Goal: Task Accomplishment & Management: Manage account settings

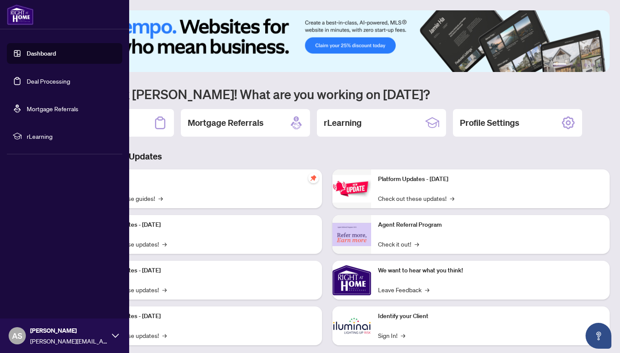
click at [27, 79] on link "Deal Processing" at bounding box center [49, 81] width 44 height 8
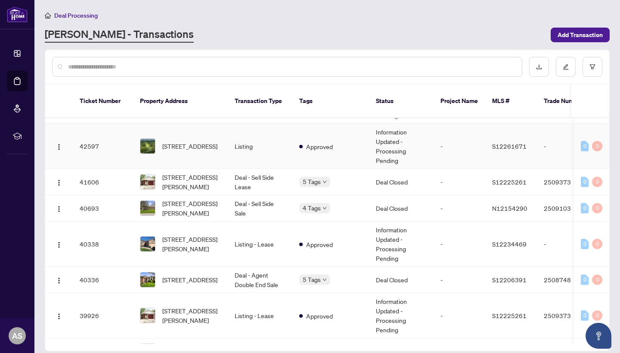
click at [214, 150] on td "[STREET_ADDRESS]" at bounding box center [180, 146] width 95 height 45
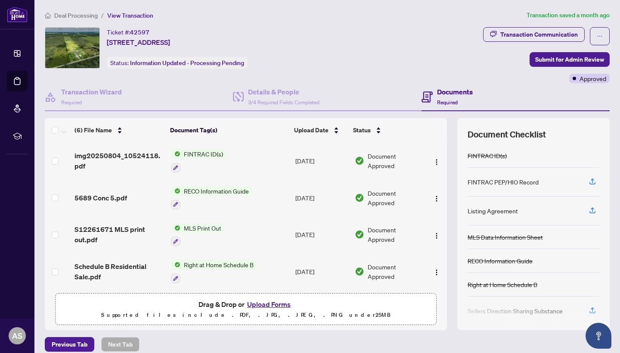
click at [272, 302] on button "Upload Forms" at bounding box center [269, 304] width 49 height 11
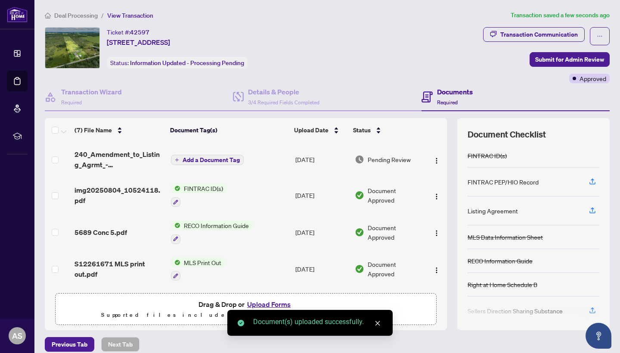
click at [130, 172] on td "240_Amendment_to_Listing_Agrmt_-_Price_Change_Extension_Amendment__A__-_PropTx-…" at bounding box center [119, 159] width 97 height 34
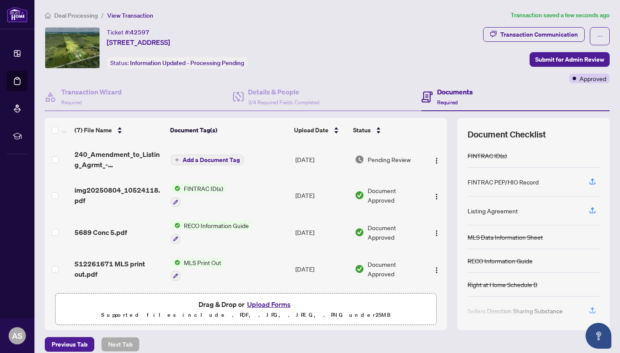
click at [211, 168] on td "Add a Document Tag" at bounding box center [230, 159] width 125 height 34
click at [199, 161] on span "Add a Document Tag" at bounding box center [211, 160] width 57 height 6
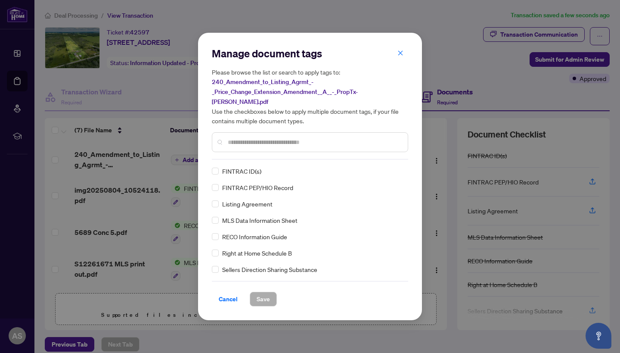
click at [273, 143] on div at bounding box center [310, 142] width 196 height 20
click at [280, 132] on div at bounding box center [310, 142] width 196 height 20
click at [271, 141] on input "text" at bounding box center [314, 141] width 173 height 9
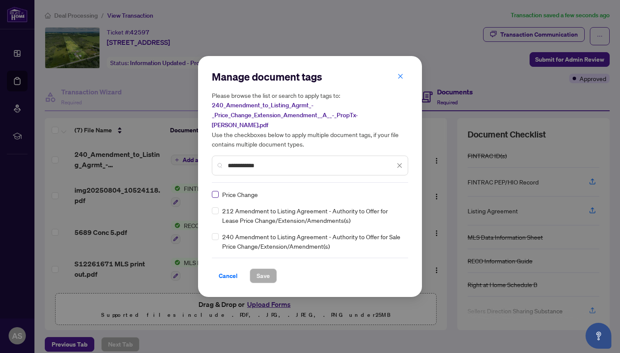
type input "**********"
click at [265, 272] on span "Save" at bounding box center [263, 276] width 13 height 14
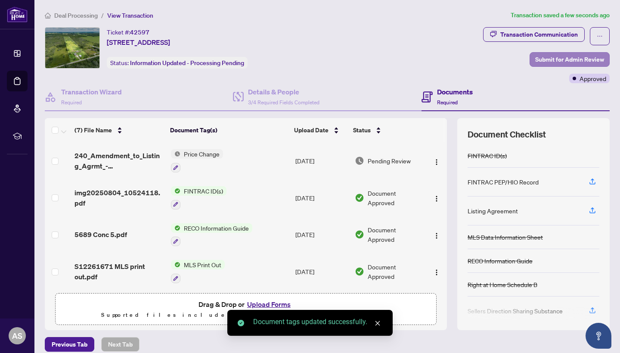
click at [576, 63] on span "Submit for Admin Review" at bounding box center [570, 60] width 69 height 14
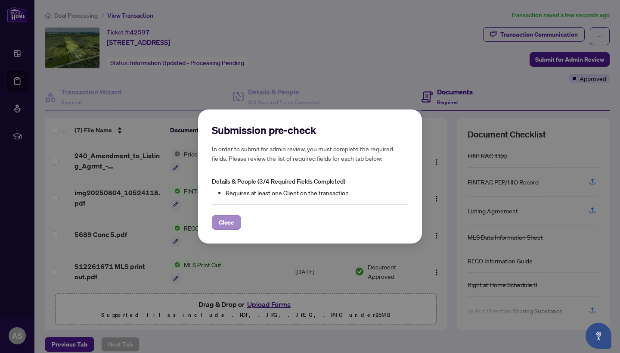
click at [234, 224] on button "Close" at bounding box center [226, 222] width 29 height 15
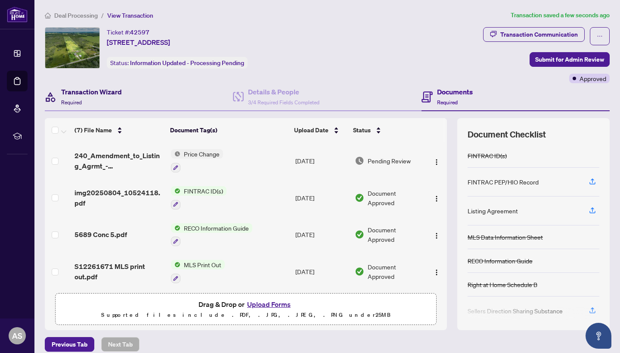
click at [101, 101] on div "Transaction Wizard Required" at bounding box center [91, 97] width 61 height 20
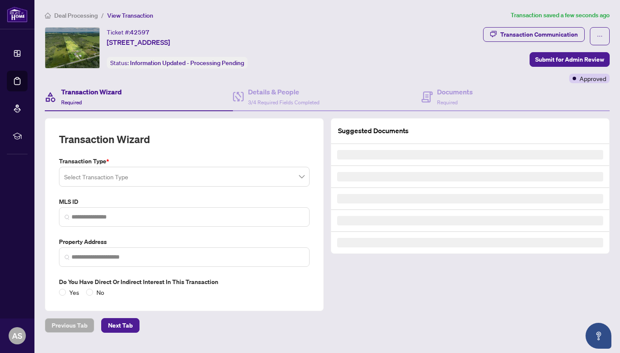
type input "*********"
type input "**********"
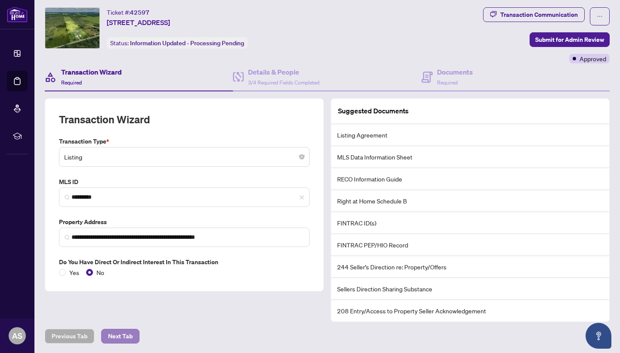
click at [126, 336] on span "Next Tab" at bounding box center [120, 336] width 25 height 14
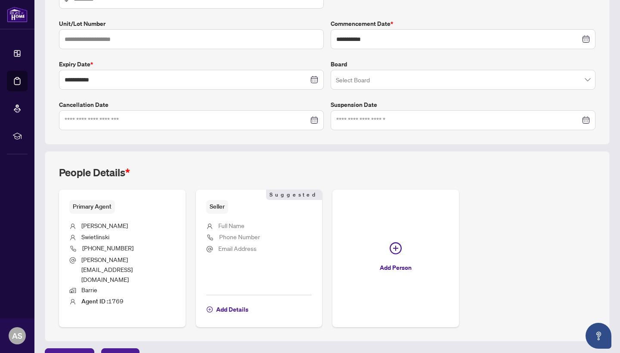
scroll to position [177, 0]
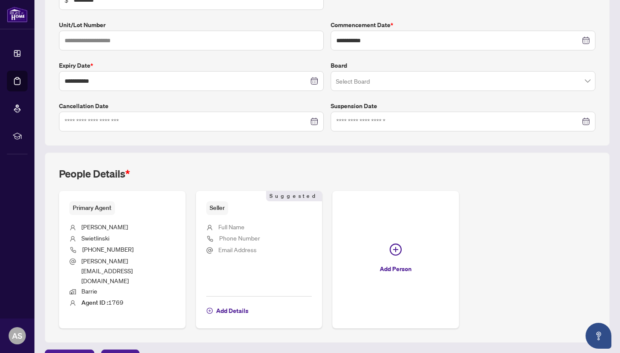
click at [243, 225] on span "Full Name" at bounding box center [231, 227] width 26 height 8
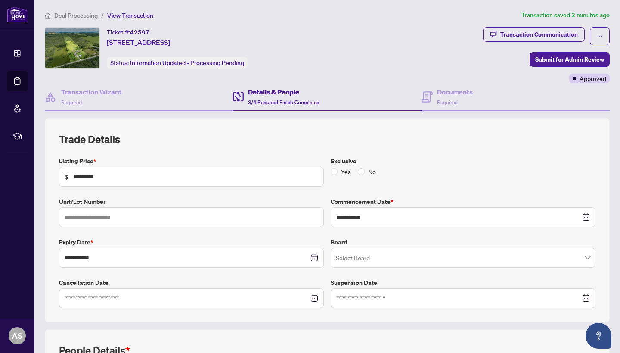
scroll to position [0, 0]
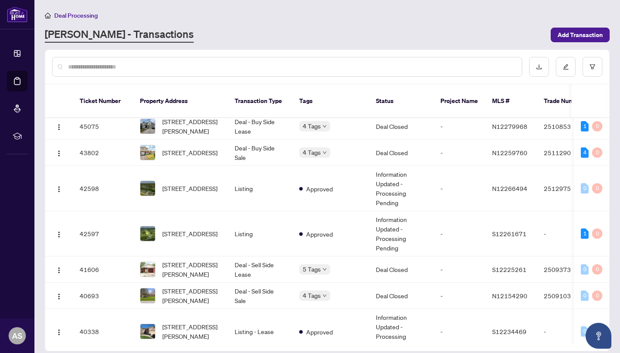
scroll to position [393, 0]
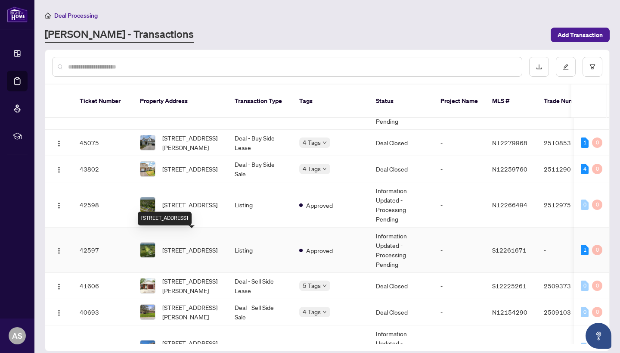
click at [202, 245] on span "[STREET_ADDRESS]" at bounding box center [189, 249] width 55 height 9
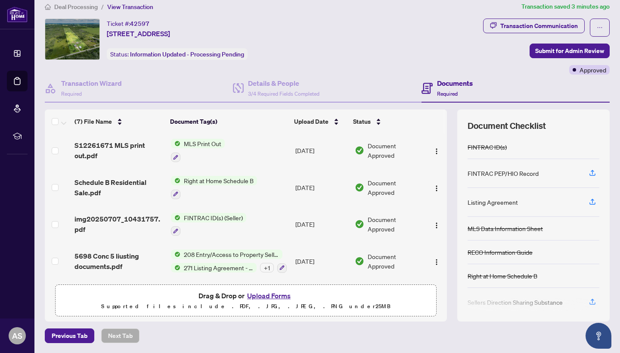
click at [139, 214] on span "img20250707_10431757.pdf" at bounding box center [120, 224] width 90 height 21
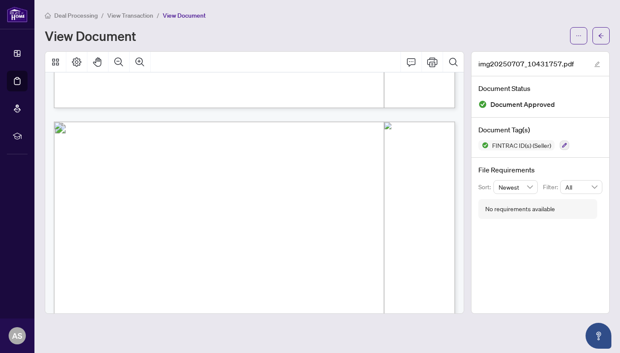
scroll to position [1553, 0]
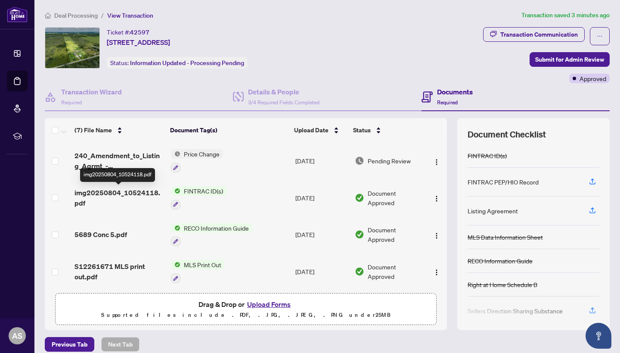
click at [121, 193] on span "img20250804_10524118.pdf" at bounding box center [120, 197] width 90 height 21
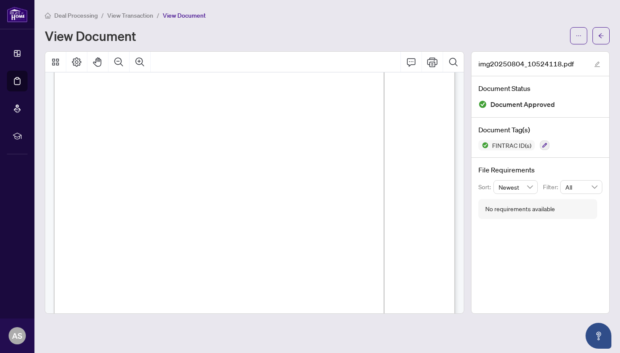
scroll to position [97, 0]
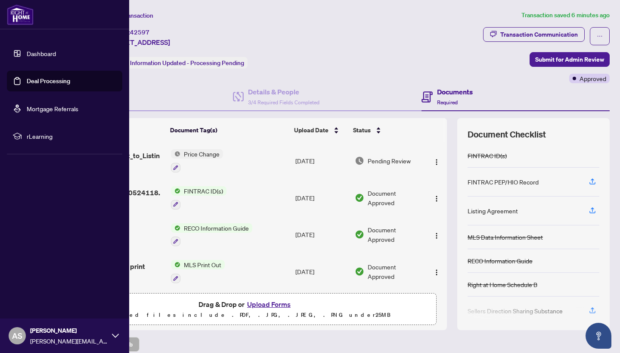
click at [27, 85] on link "Deal Processing" at bounding box center [49, 81] width 44 height 8
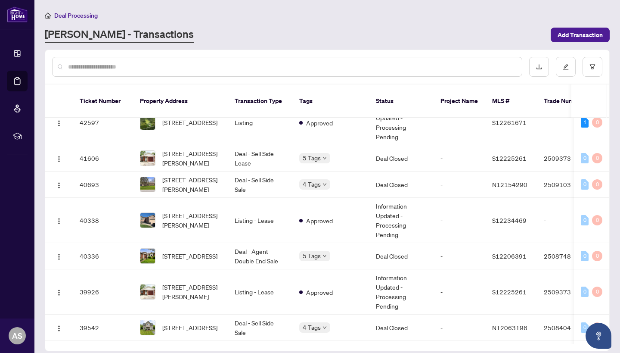
scroll to position [520, 0]
click at [204, 213] on span "[STREET_ADDRESS][PERSON_NAME]" at bounding box center [191, 220] width 59 height 19
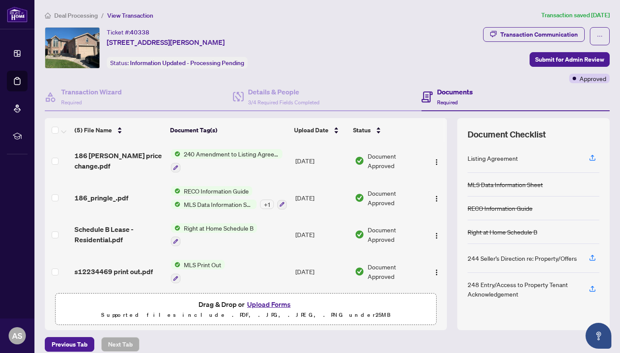
click at [236, 155] on span "240 Amendment to Listing Agreement - Authority to Offer for Sale Price Change/E…" at bounding box center [232, 153] width 102 height 9
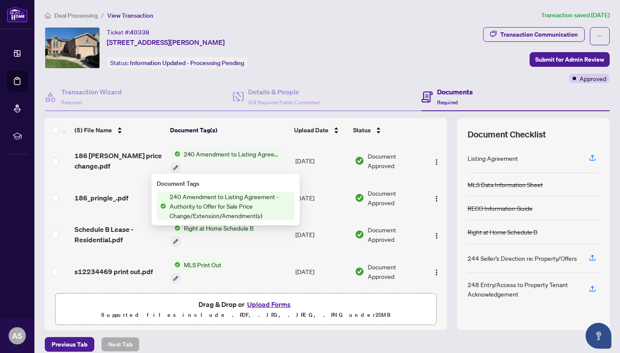
click at [112, 153] on span "186 [PERSON_NAME] price change.pdf" at bounding box center [120, 160] width 90 height 21
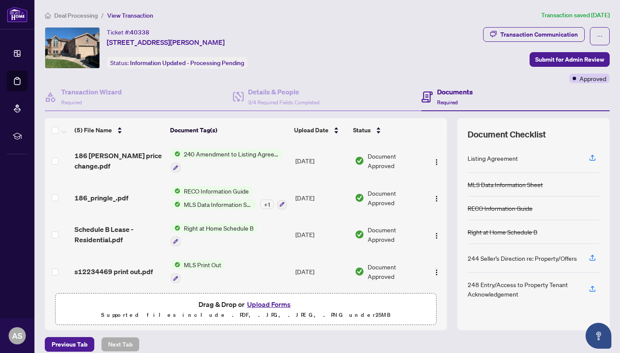
click at [282, 302] on button "Upload Forms" at bounding box center [269, 304] width 49 height 11
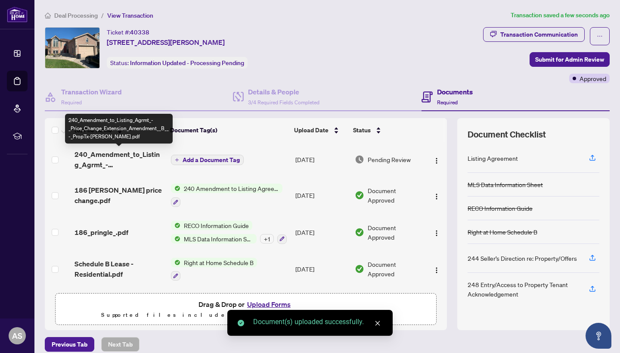
click at [130, 151] on span "240_Amendment_to_Listing_Agrmt_-_Price_Change_Extension_Amendment__B__-_PropTx-…" at bounding box center [120, 159] width 90 height 21
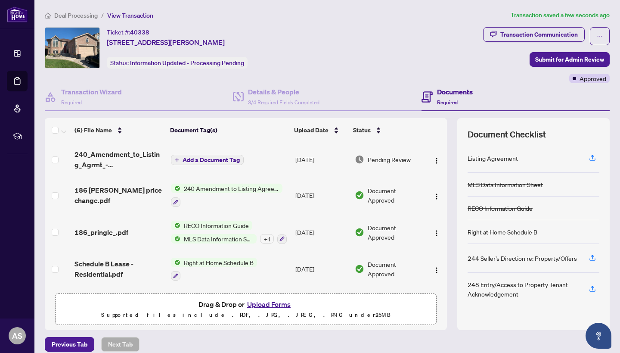
click at [227, 164] on button "Add a Document Tag" at bounding box center [207, 160] width 73 height 10
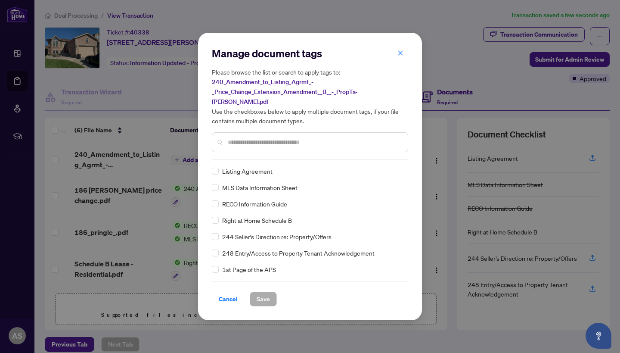
click at [246, 153] on div "Manage document tags Please browse the list or search to apply tags to: 240_Ame…" at bounding box center [310, 103] width 196 height 113
click at [252, 140] on input "text" at bounding box center [314, 141] width 173 height 9
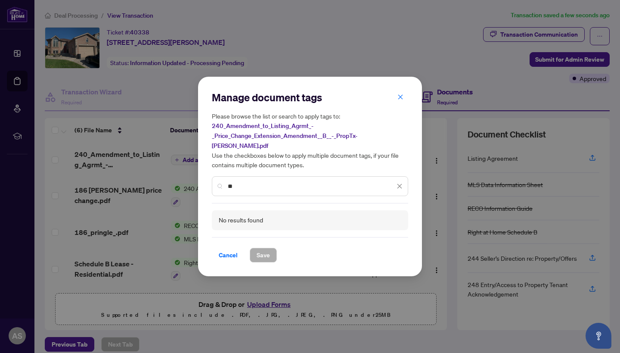
type input "*"
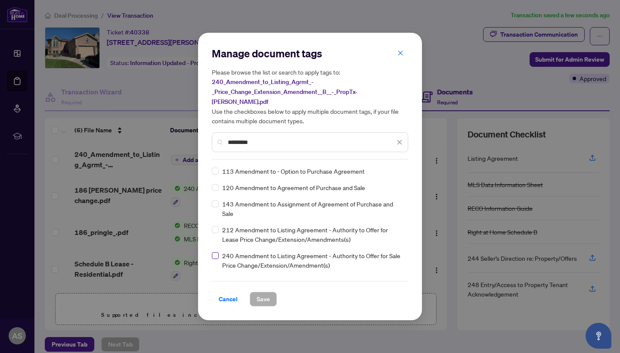
type input "*********"
click at [215, 253] on span at bounding box center [215, 255] width 7 height 7
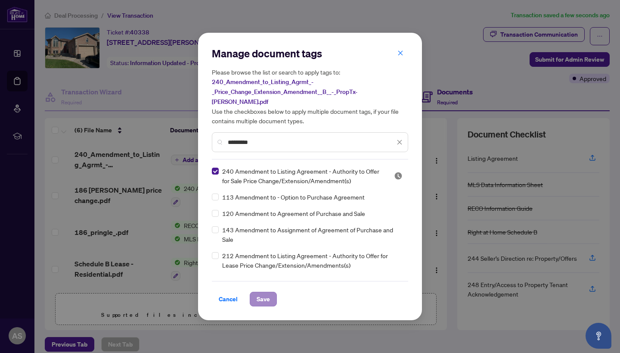
click at [261, 293] on span "Save" at bounding box center [263, 299] width 13 height 14
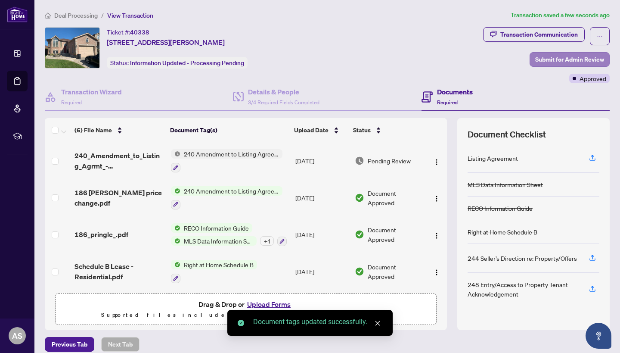
click at [580, 62] on span "Submit for Admin Review" at bounding box center [570, 60] width 69 height 14
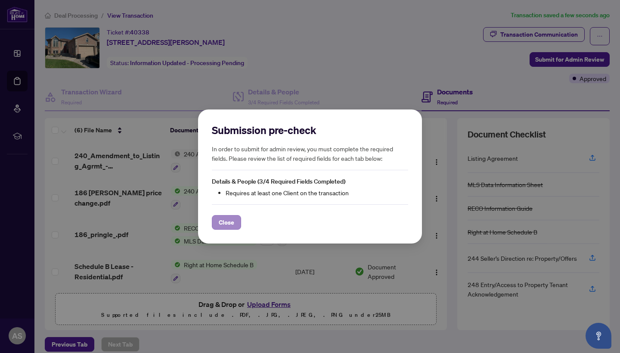
click at [233, 225] on span "Close" at bounding box center [227, 222] width 16 height 14
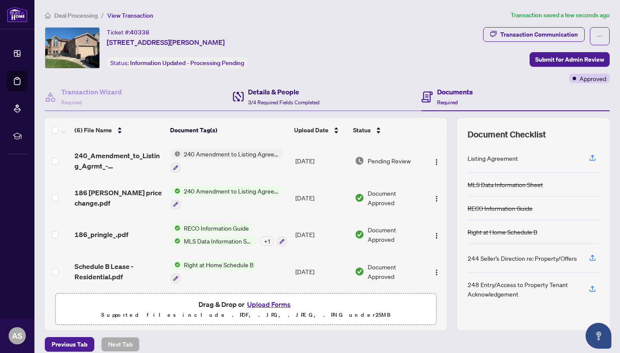
click at [286, 104] on span "3/4 Required Fields Completed" at bounding box center [284, 102] width 72 height 6
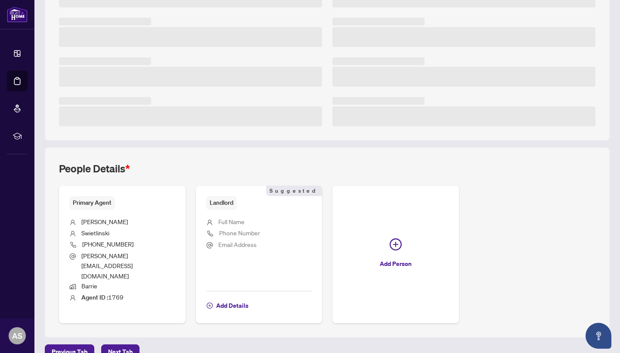
scroll to position [177, 0]
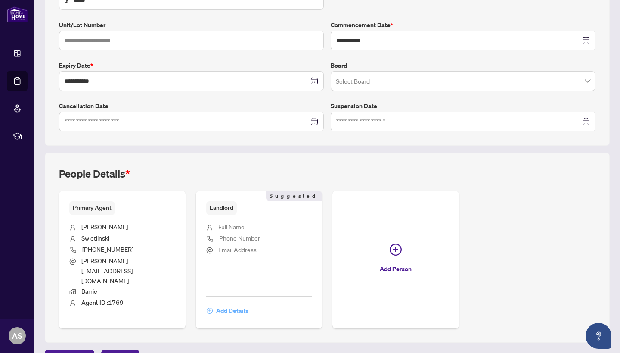
click at [232, 304] on span "Add Details" at bounding box center [232, 311] width 32 height 14
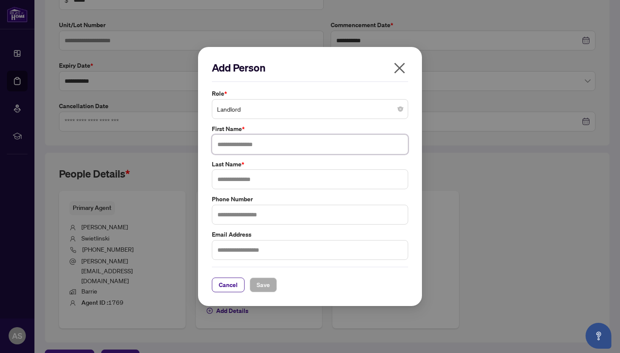
paste input "**********"
drag, startPoint x: 234, startPoint y: 145, endPoint x: 265, endPoint y: 145, distance: 30.6
click at [265, 145] on input "**********" at bounding box center [310, 144] width 196 height 20
drag, startPoint x: 231, startPoint y: 145, endPoint x: 275, endPoint y: 145, distance: 43.9
click at [275, 145] on input "**********" at bounding box center [310, 144] width 196 height 20
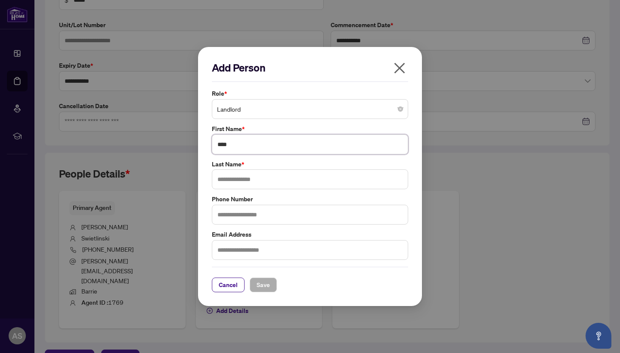
type input "***"
paste input "******"
type input "******"
click at [241, 222] on input "text" at bounding box center [310, 215] width 196 height 20
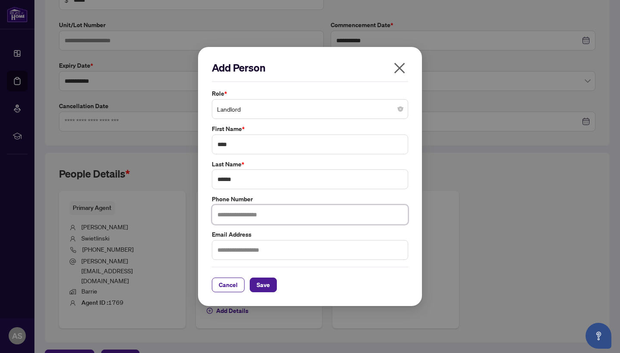
paste input "**********"
type input "**********"
click at [247, 248] on input "text" at bounding box center [310, 250] width 196 height 20
paste input "**********"
type input "**********"
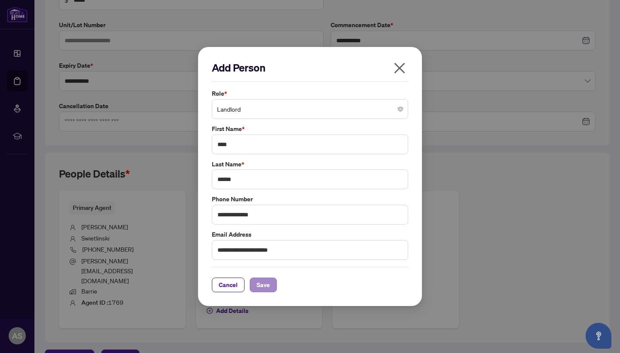
click at [261, 281] on span "Save" at bounding box center [263, 285] width 13 height 14
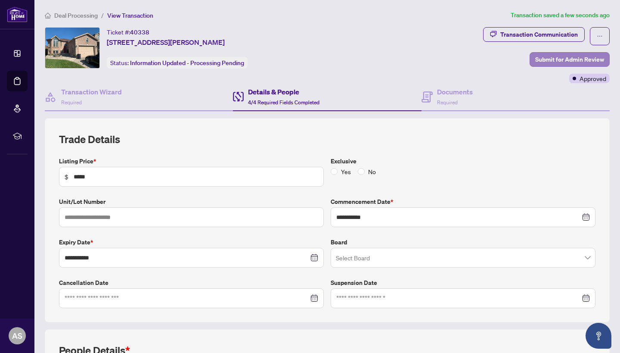
click at [564, 59] on span "Submit for Admin Review" at bounding box center [570, 60] width 69 height 14
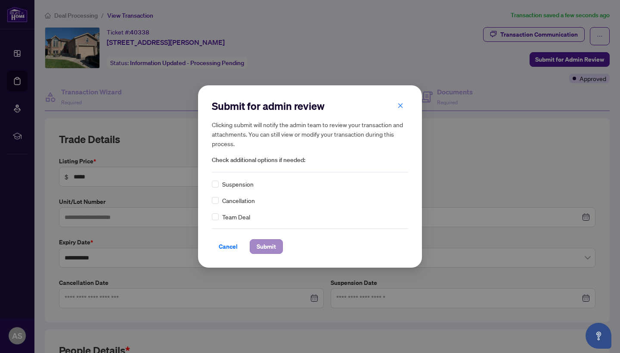
click at [256, 246] on button "Submit" at bounding box center [266, 246] width 33 height 15
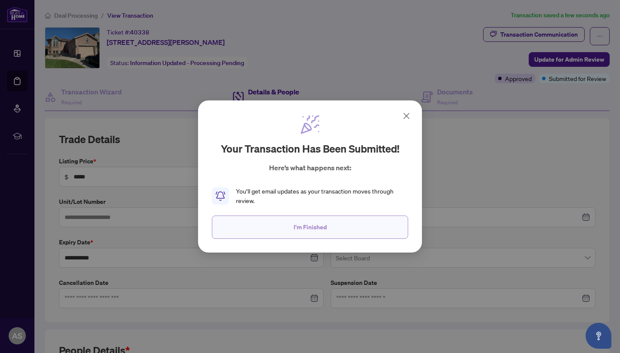
click at [327, 231] on button "I'm Finished" at bounding box center [310, 226] width 196 height 23
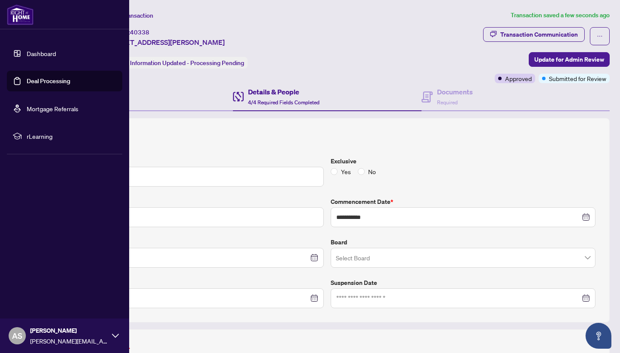
click at [27, 82] on link "Deal Processing" at bounding box center [49, 81] width 44 height 8
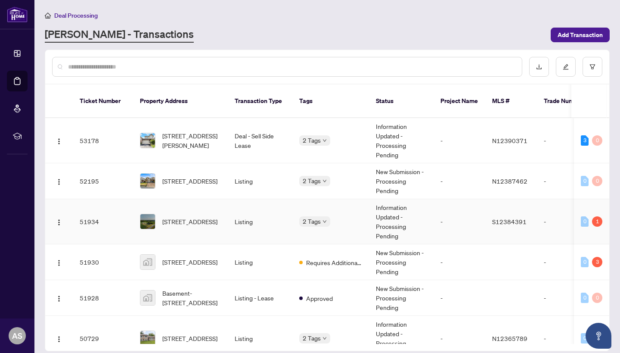
click at [214, 201] on td "[STREET_ADDRESS]" at bounding box center [180, 221] width 95 height 45
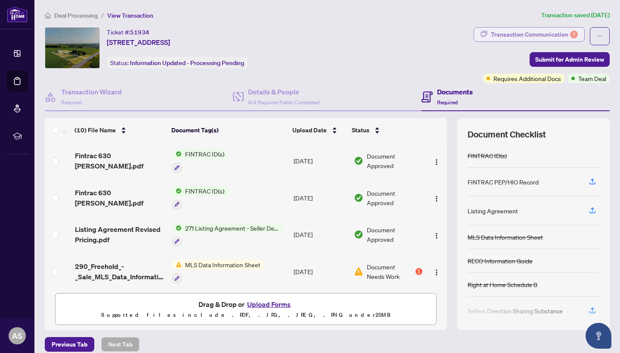
click at [563, 30] on div "Transaction Communication 1" at bounding box center [534, 35] width 87 height 14
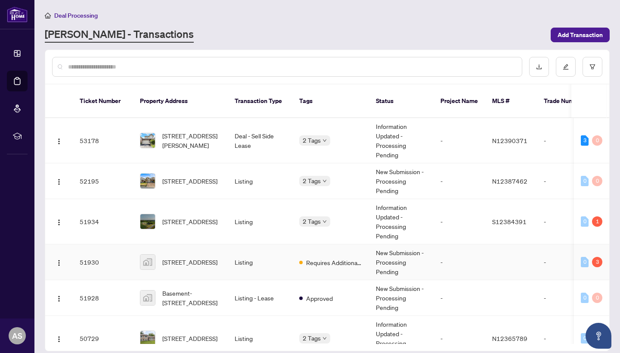
click at [231, 244] on td "Listing" at bounding box center [260, 262] width 65 height 36
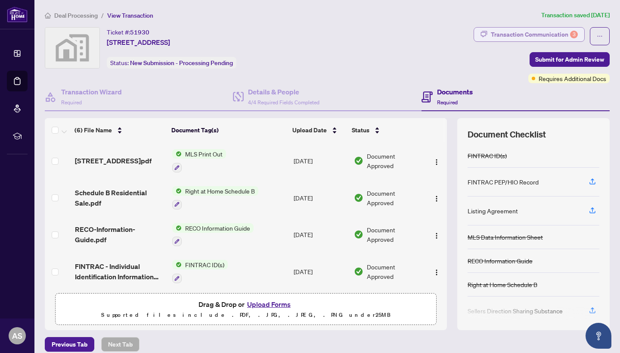
click at [546, 32] on div "Transaction Communication 3" at bounding box center [534, 35] width 87 height 14
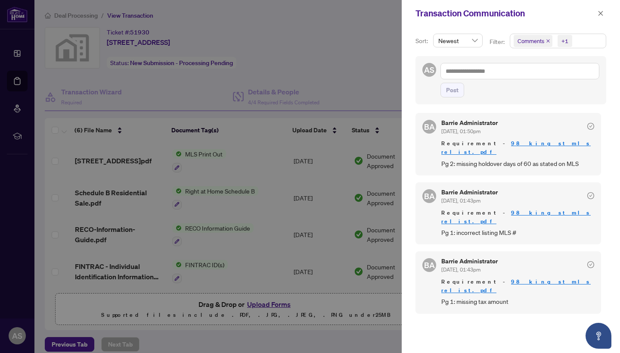
scroll to position [2, 0]
click at [605, 13] on button "button" at bounding box center [600, 13] width 11 height 10
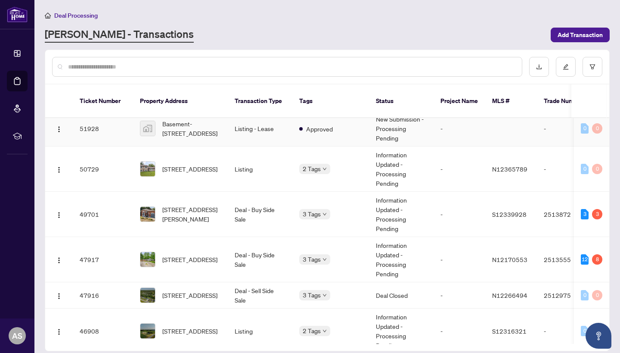
scroll to position [170, 0]
click at [209, 207] on span "[STREET_ADDRESS][PERSON_NAME]" at bounding box center [191, 213] width 59 height 19
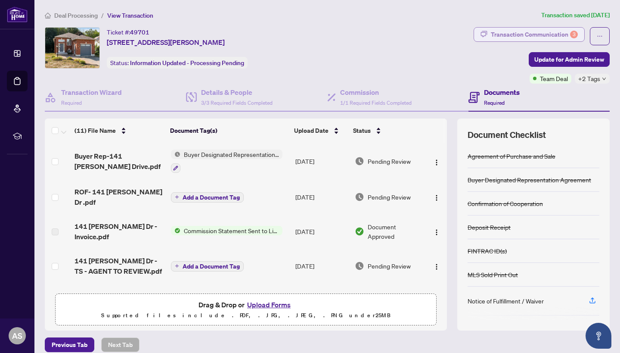
click at [510, 37] on div "Transaction Communication 3" at bounding box center [534, 35] width 87 height 14
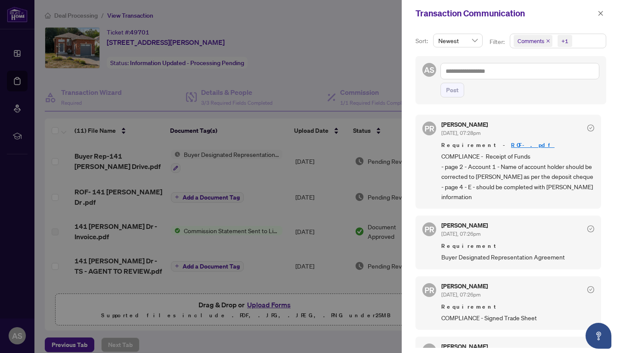
click at [355, 67] on div at bounding box center [310, 176] width 620 height 353
click at [600, 17] on span "button" at bounding box center [601, 13] width 6 height 14
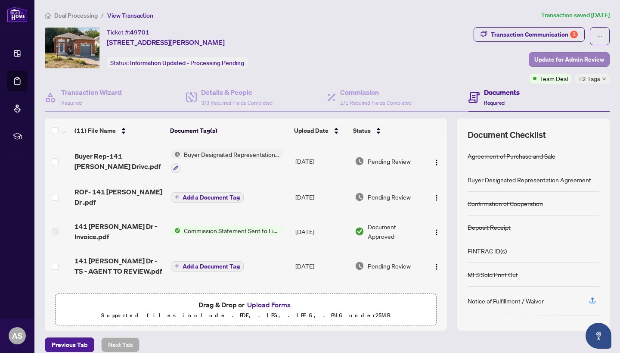
click at [567, 61] on span "Update for Admin Review" at bounding box center [570, 60] width 70 height 14
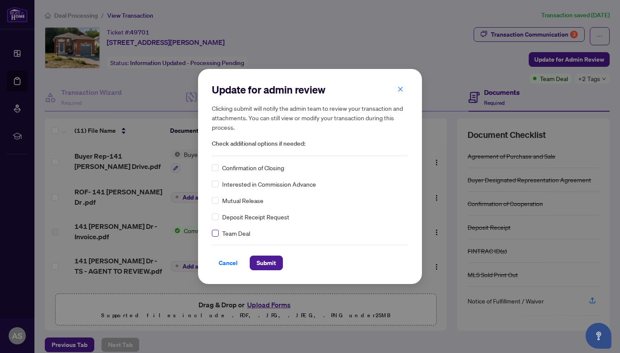
click at [214, 236] on span at bounding box center [215, 233] width 7 height 7
click at [259, 265] on span "Submit" at bounding box center [266, 263] width 19 height 14
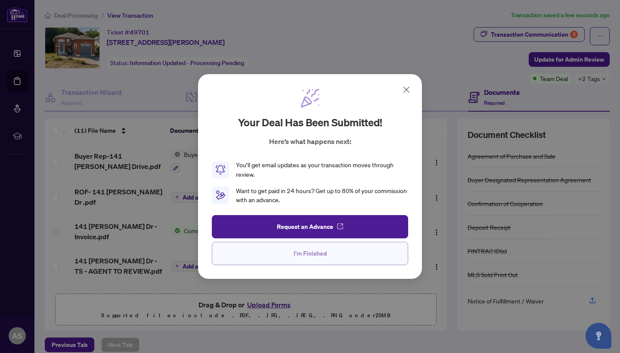
click at [296, 259] on span "I'm Finished" at bounding box center [310, 253] width 33 height 14
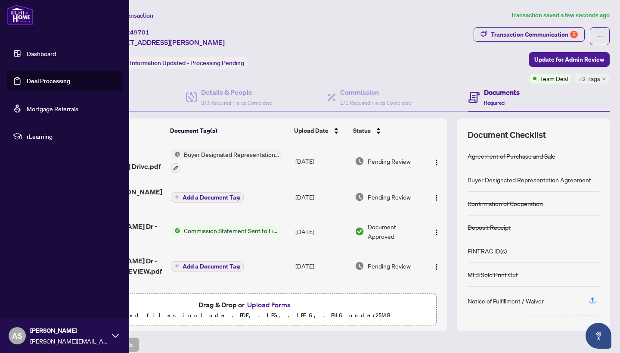
click at [27, 80] on link "Deal Processing" at bounding box center [49, 81] width 44 height 8
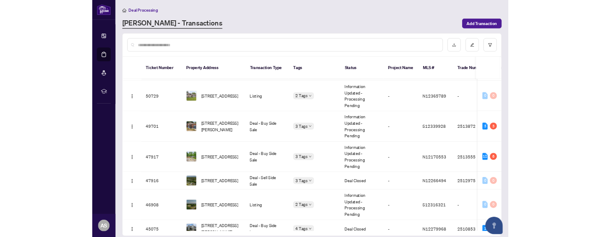
scroll to position [196, 0]
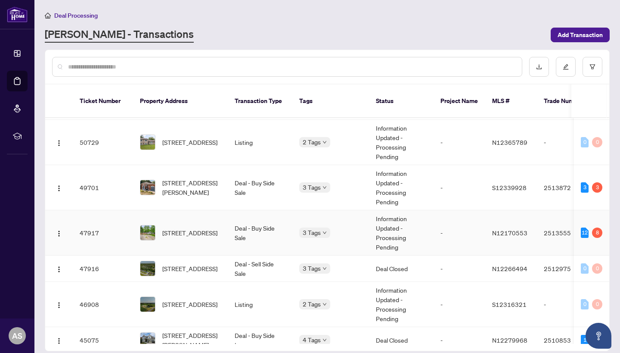
click at [245, 220] on td "Deal - Buy Side Sale" at bounding box center [260, 232] width 65 height 45
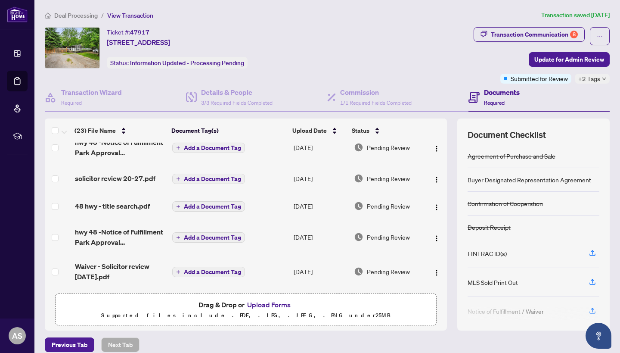
scroll to position [9, 0]
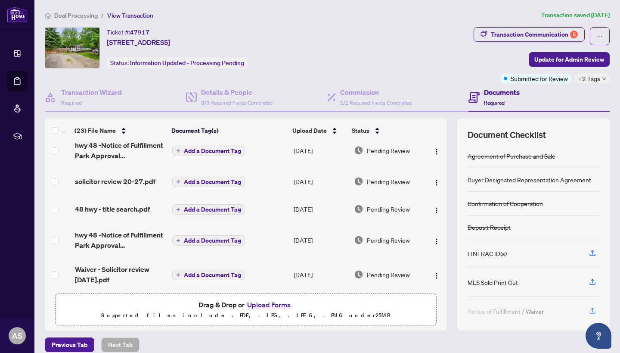
click at [266, 304] on button "Upload Forms" at bounding box center [269, 304] width 49 height 11
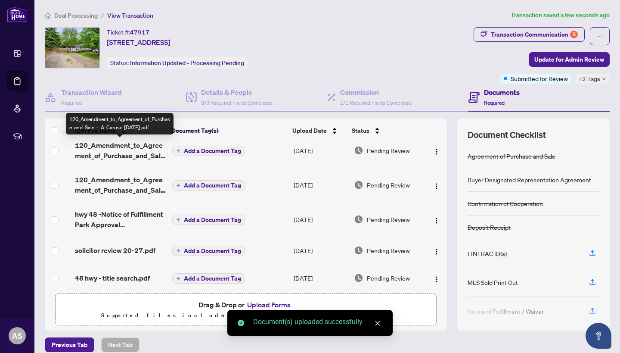
click at [101, 156] on span "120_Amendment_to_Agreement_of_Purchase_and_Sale_-_A_Caruso [DATE].pdf" at bounding box center [120, 150] width 90 height 21
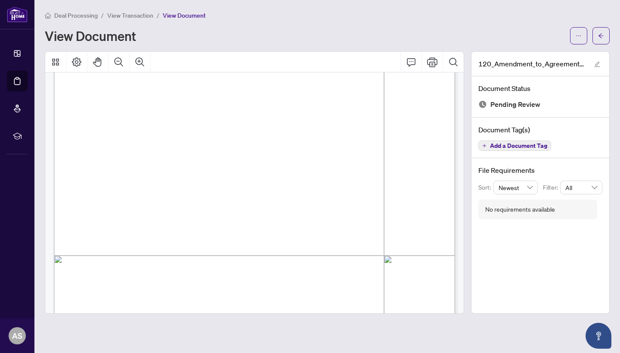
scroll to position [157, 0]
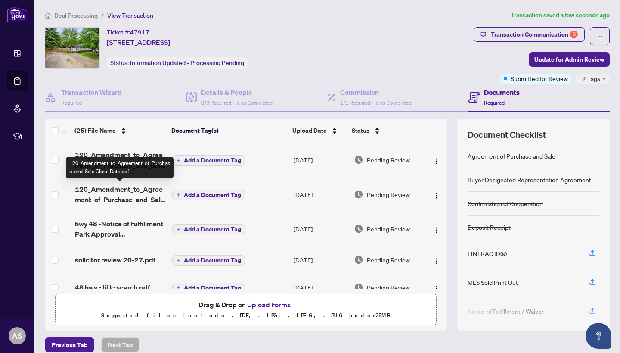
click at [149, 199] on span "120_Amendment_to_Agreement_of_Purchase_and_Sale Close Date.pdf" at bounding box center [120, 194] width 90 height 21
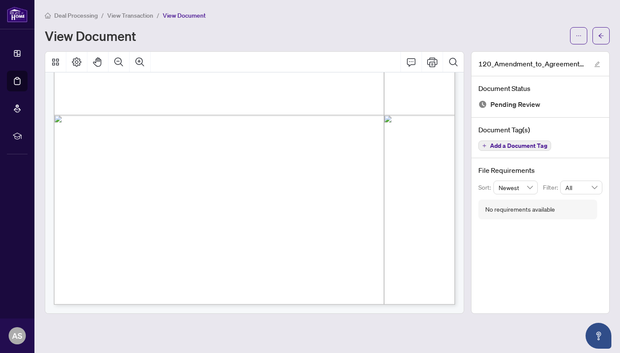
scroll to position [829, 0]
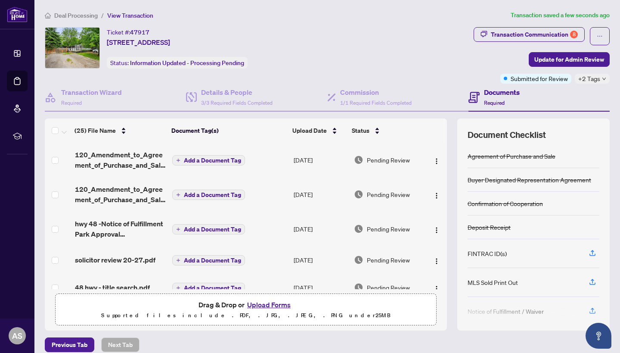
click at [141, 194] on span "120_Amendment_to_Agreement_of_Purchase_and_Sale Close Date.pdf" at bounding box center [120, 194] width 90 height 21
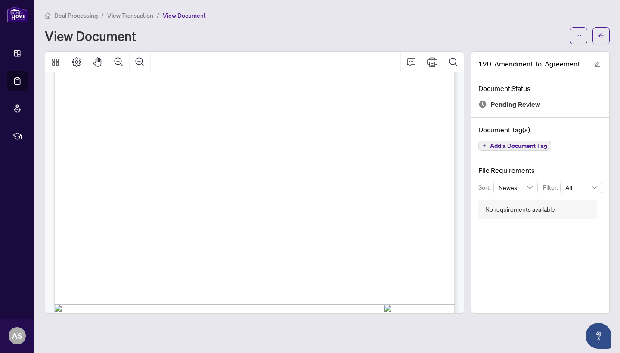
scroll to position [108, 0]
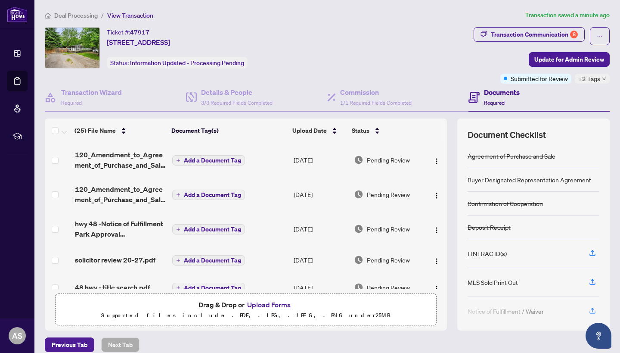
click at [261, 304] on button "Upload Forms" at bounding box center [269, 304] width 49 height 11
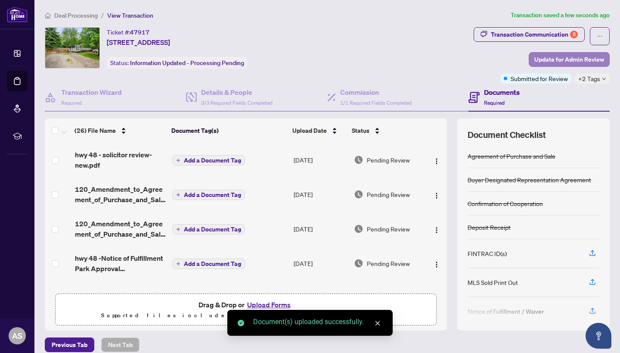
click at [551, 56] on span "Update for Admin Review" at bounding box center [570, 60] width 70 height 14
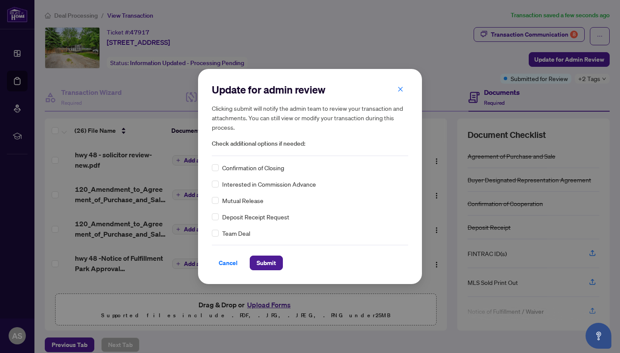
click at [214, 238] on div "Update for admin review Clicking submit will notify the admin team to review yo…" at bounding box center [310, 176] width 196 height 187
click at [272, 262] on span "Submit" at bounding box center [266, 263] width 19 height 14
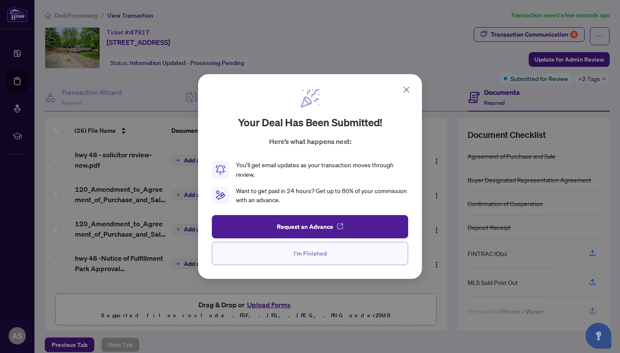
click at [277, 260] on button "I'm Finished" at bounding box center [310, 253] width 196 height 23
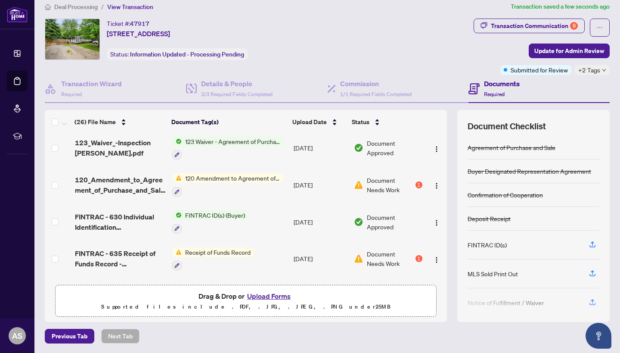
scroll to position [462, 0]
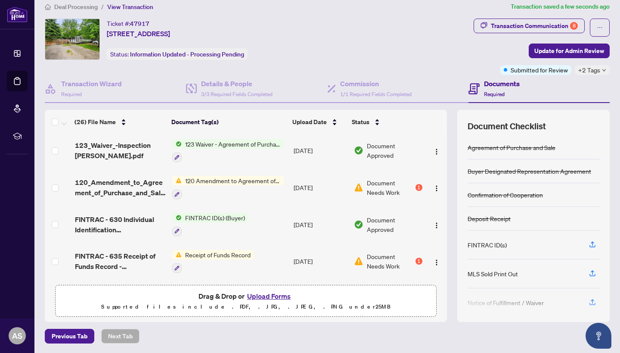
click at [279, 184] on span "120 Amendment to Agreement of Purchase and Sale" at bounding box center [233, 180] width 102 height 9
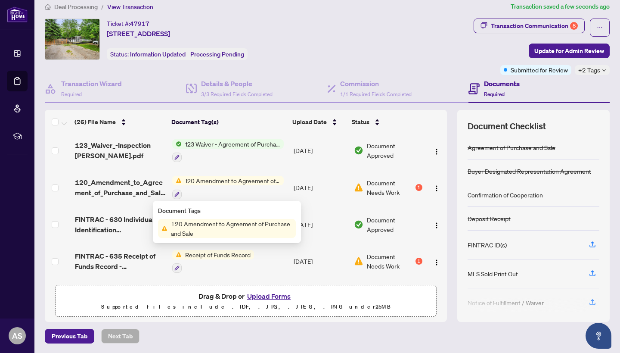
click at [405, 188] on span "Document Needs Work" at bounding box center [390, 187] width 47 height 19
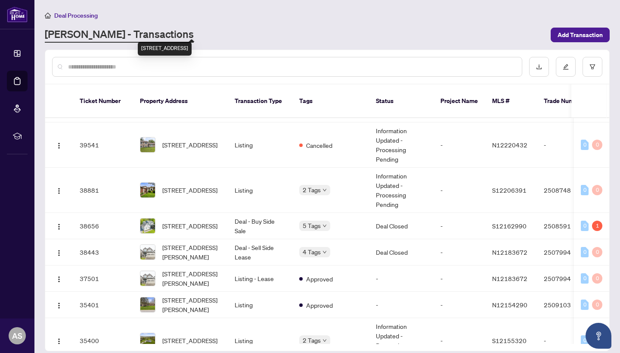
scroll to position [740, 0]
click at [270, 220] on td "Deal - Buy Side Sale" at bounding box center [260, 225] width 65 height 26
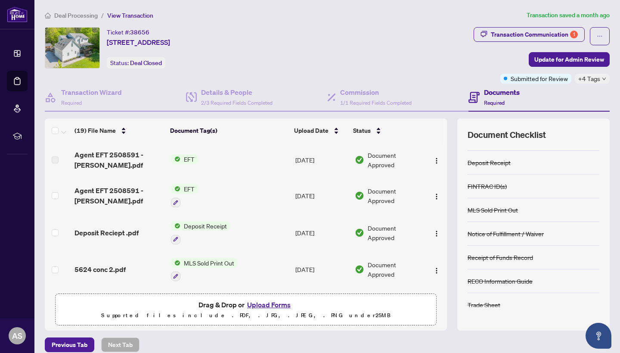
scroll to position [41, 0]
click at [515, 33] on div "Transaction Communication 1" at bounding box center [534, 35] width 87 height 14
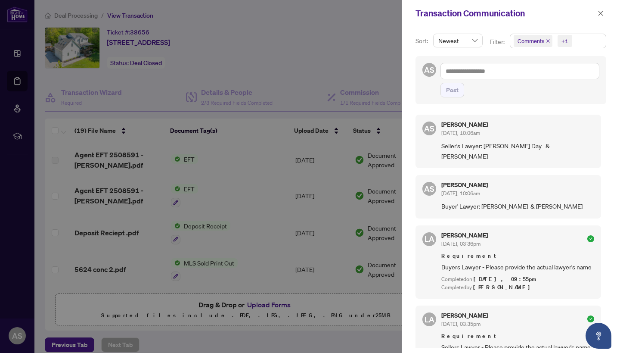
scroll to position [0, 0]
click at [279, 216] on div at bounding box center [310, 176] width 620 height 353
click at [603, 11] on icon "close" at bounding box center [601, 13] width 6 height 6
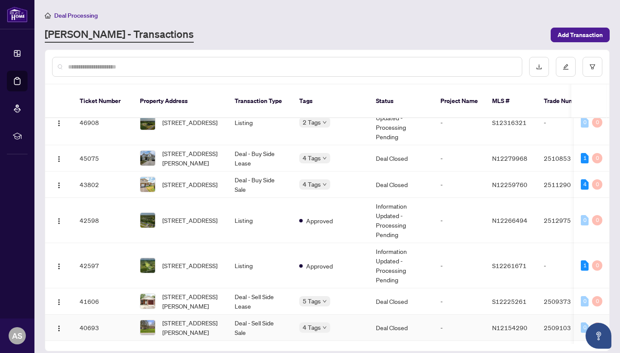
scroll to position [377, 0]
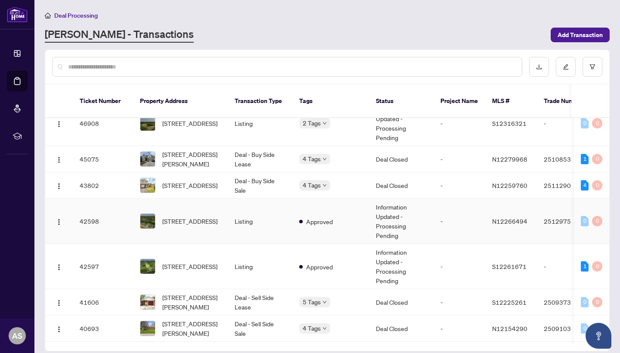
click at [206, 216] on span "[STREET_ADDRESS]" at bounding box center [189, 220] width 55 height 9
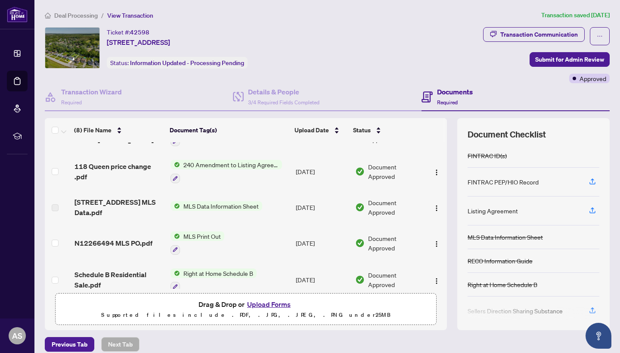
scroll to position [72, 0]
